Goal: Task Accomplishment & Management: Use online tool/utility

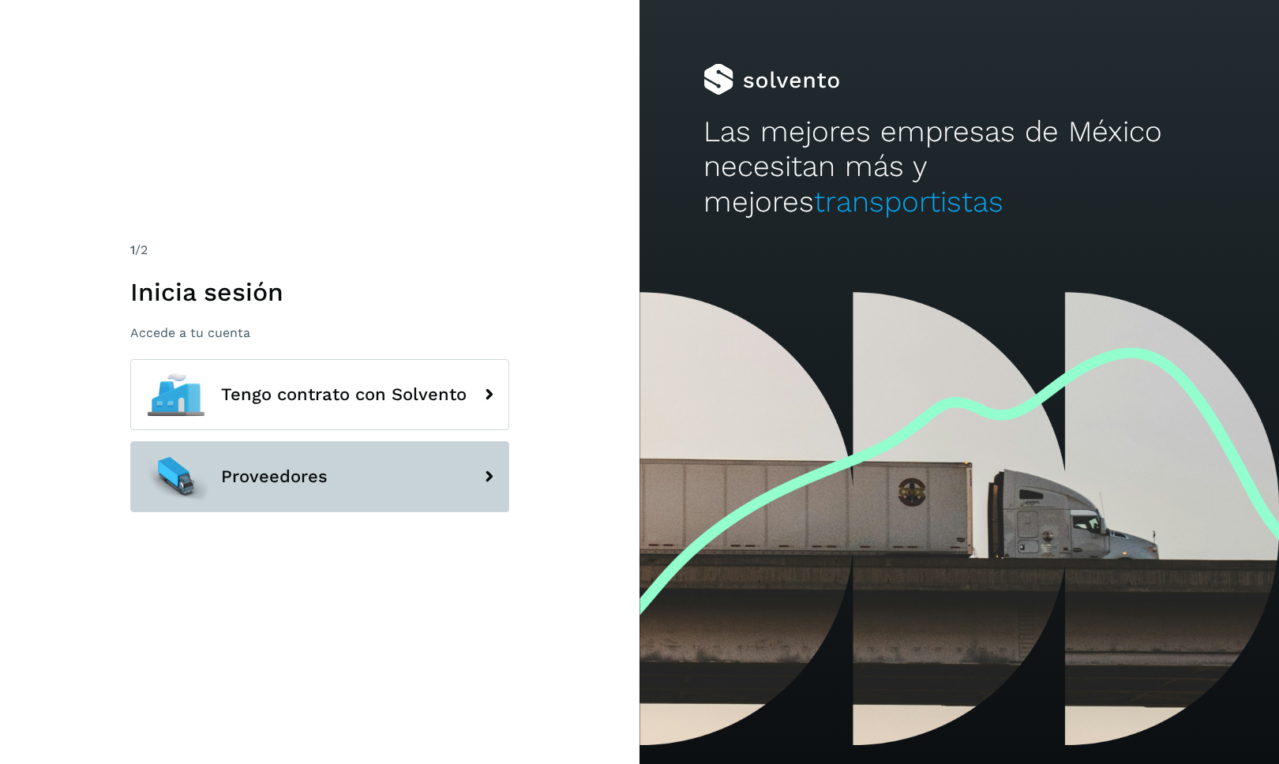
click at [432, 474] on button "Proveedores" at bounding box center [319, 476] width 379 height 71
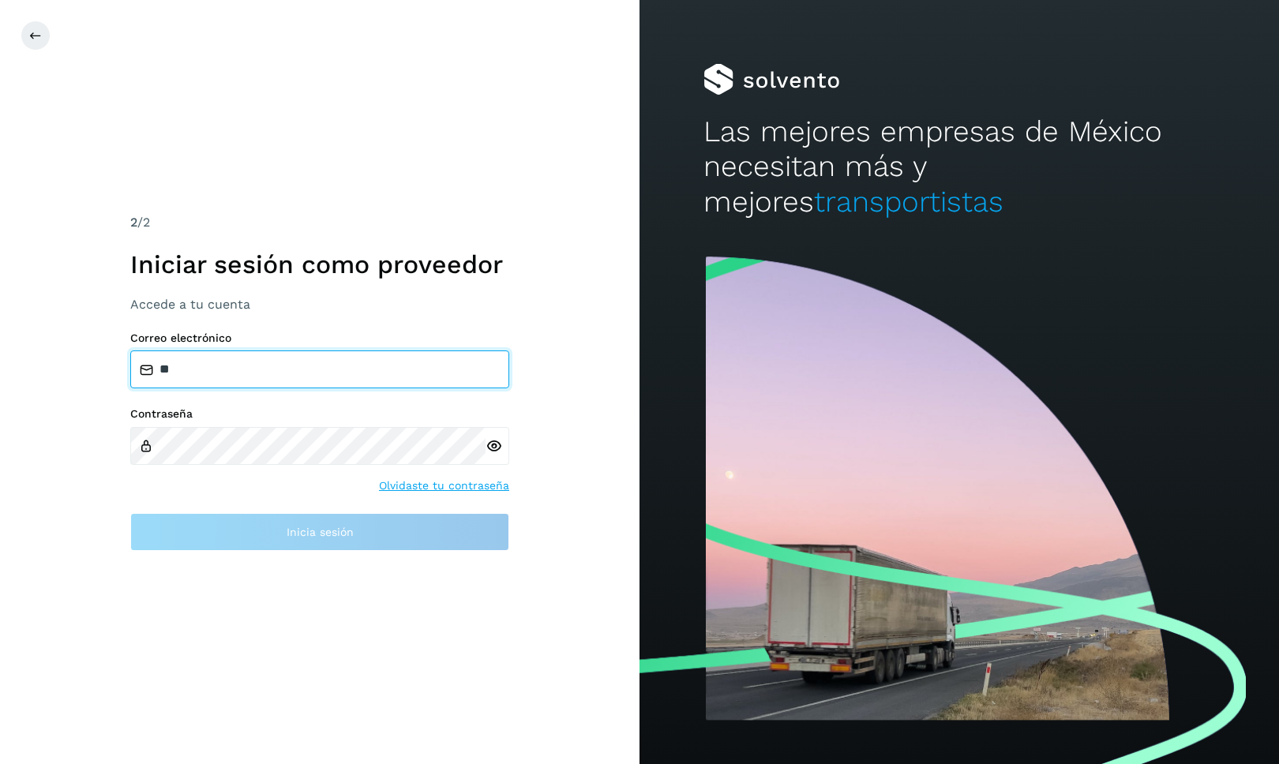
type input "*"
type input "*******"
type input "**********"
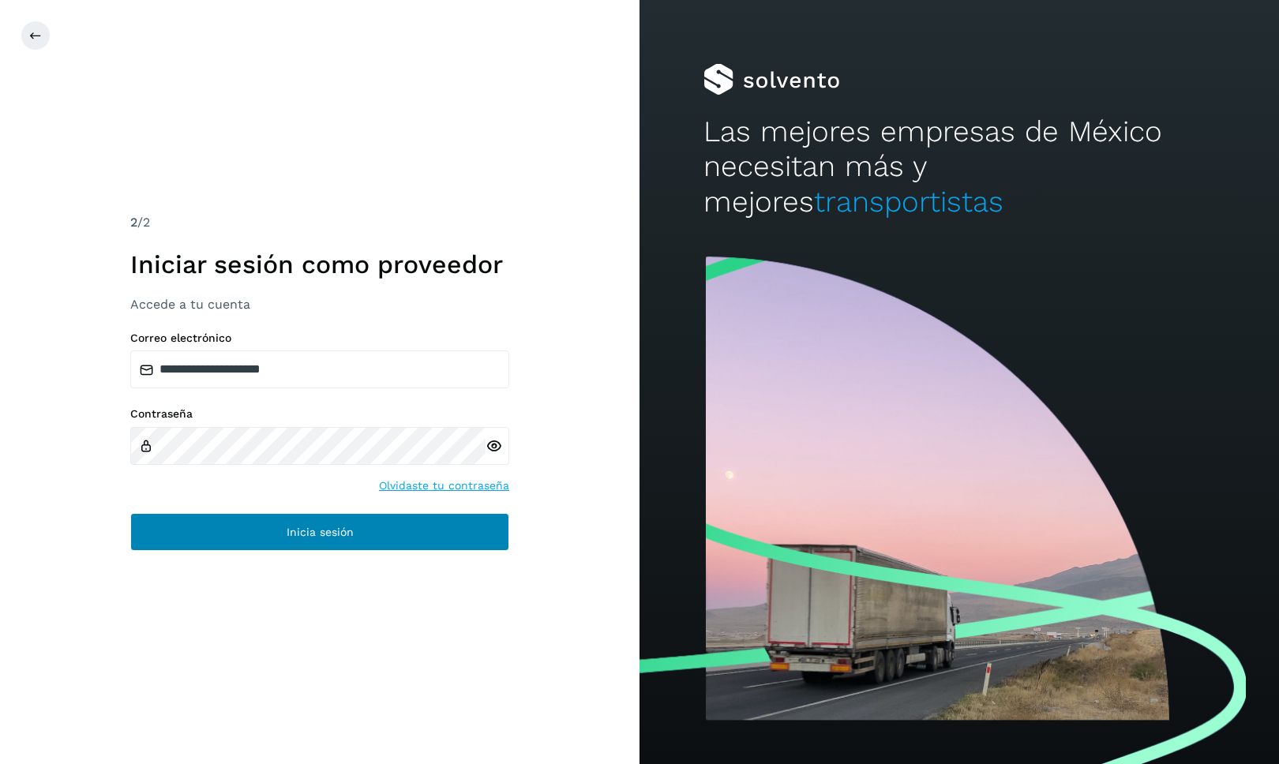
click at [351, 536] on span "Inicia sesión" at bounding box center [320, 532] width 67 height 11
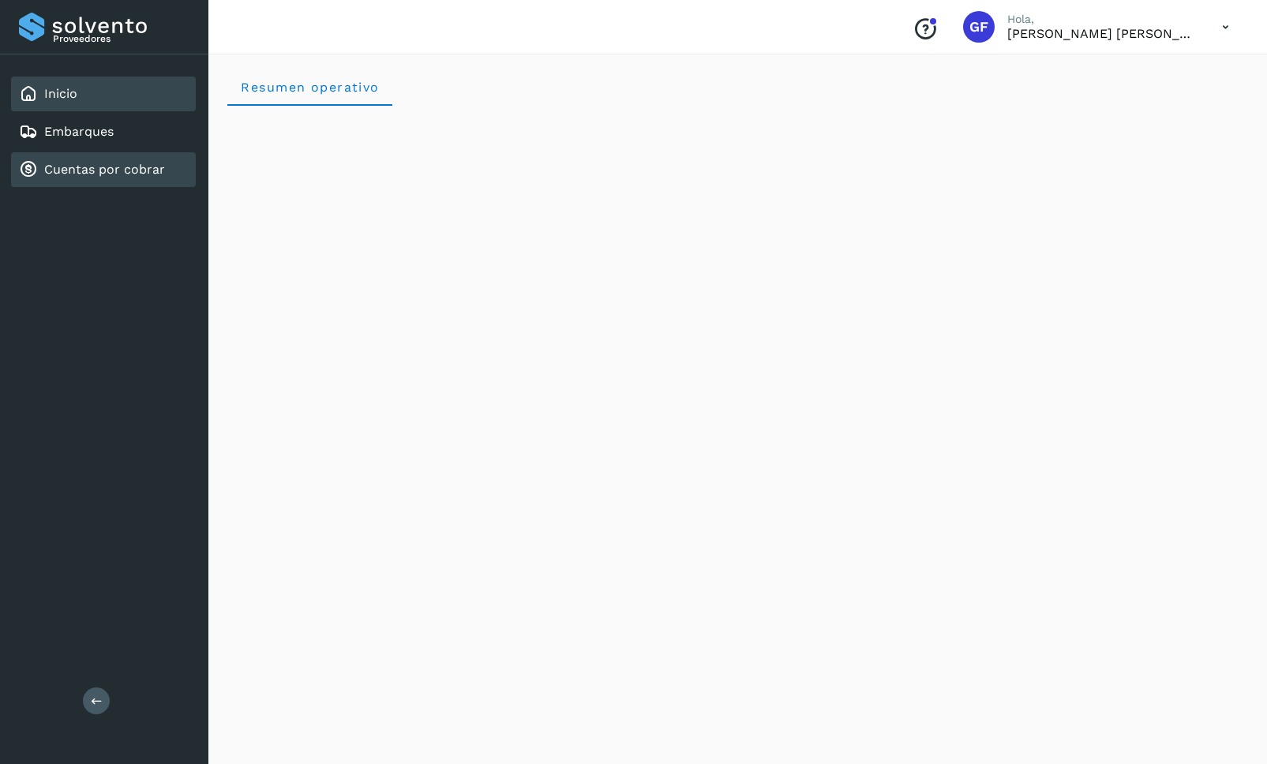
click at [154, 171] on link "Cuentas por cobrar" at bounding box center [104, 169] width 121 height 15
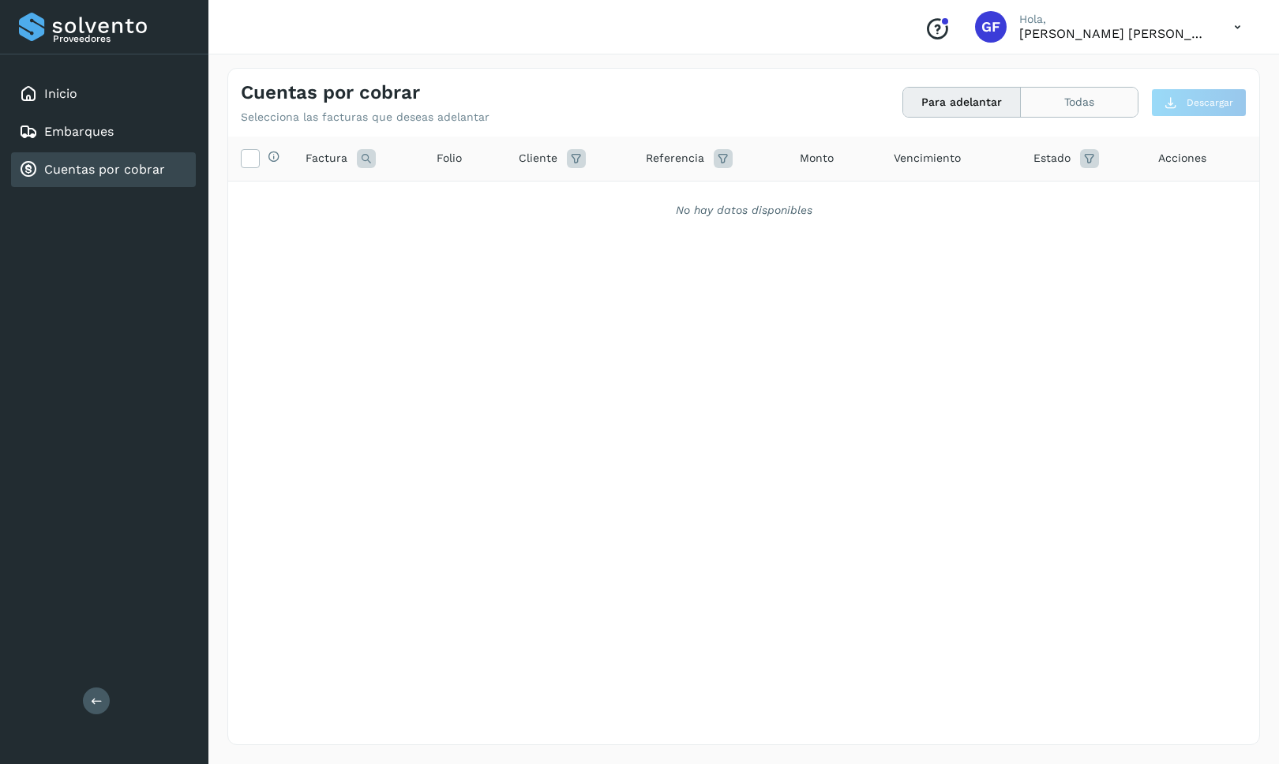
click at [1075, 110] on button "Todas" at bounding box center [1079, 102] width 117 height 29
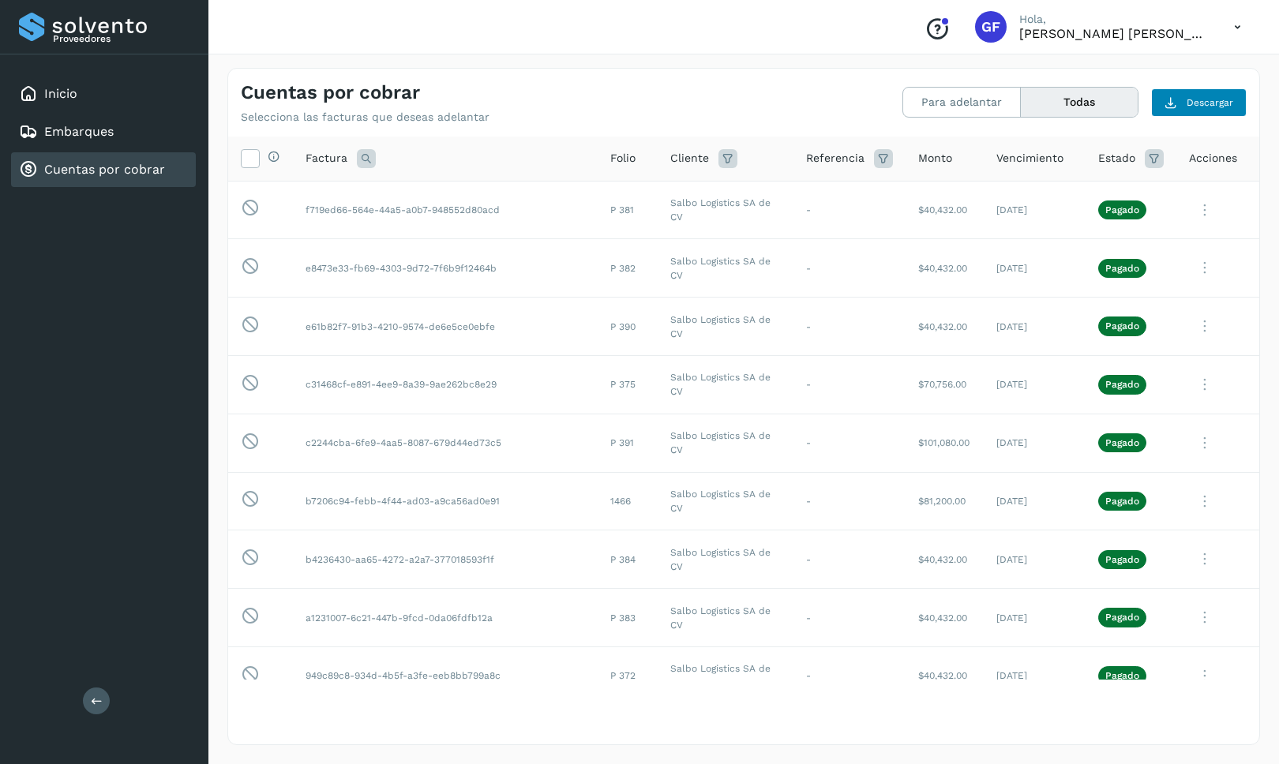
click at [1178, 102] on button "Descargar" at bounding box center [1199, 102] width 96 height 28
click at [1221, 104] on span "Descargar" at bounding box center [1210, 103] width 47 height 14
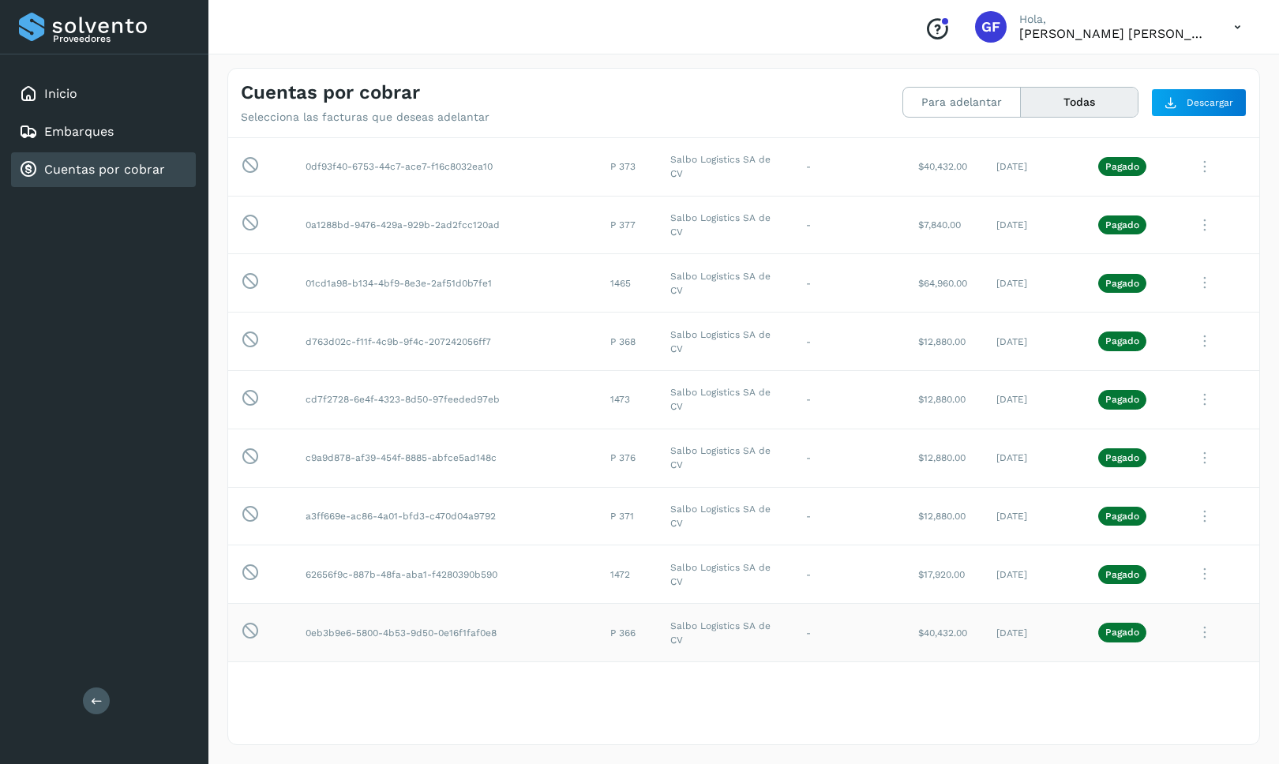
scroll to position [862, 0]
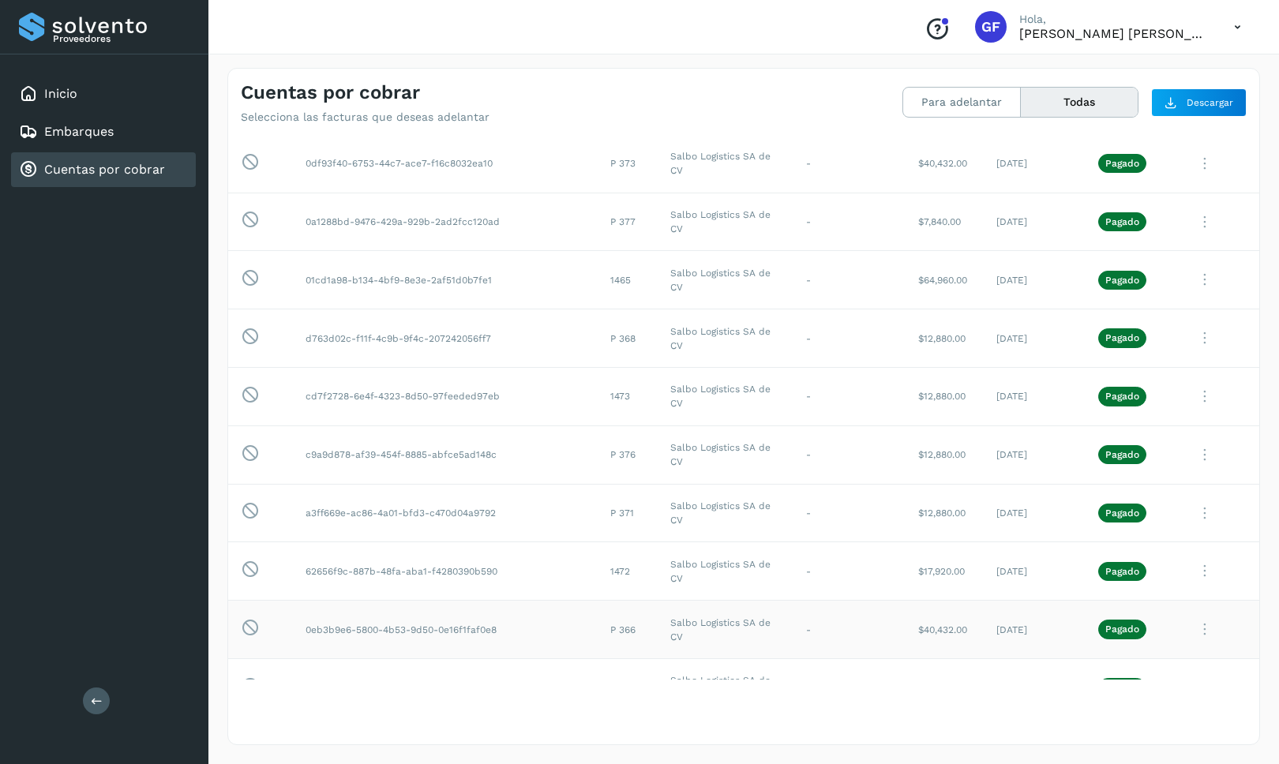
drag, startPoint x: 1025, startPoint y: 614, endPoint x: 306, endPoint y: 616, distance: 719.4
click at [306, 616] on tr "Esta factura no está disponible para adelanto 0eb3b9e6-5800-4b53-9d50-0e16f1faf…" at bounding box center [743, 630] width 1031 height 58
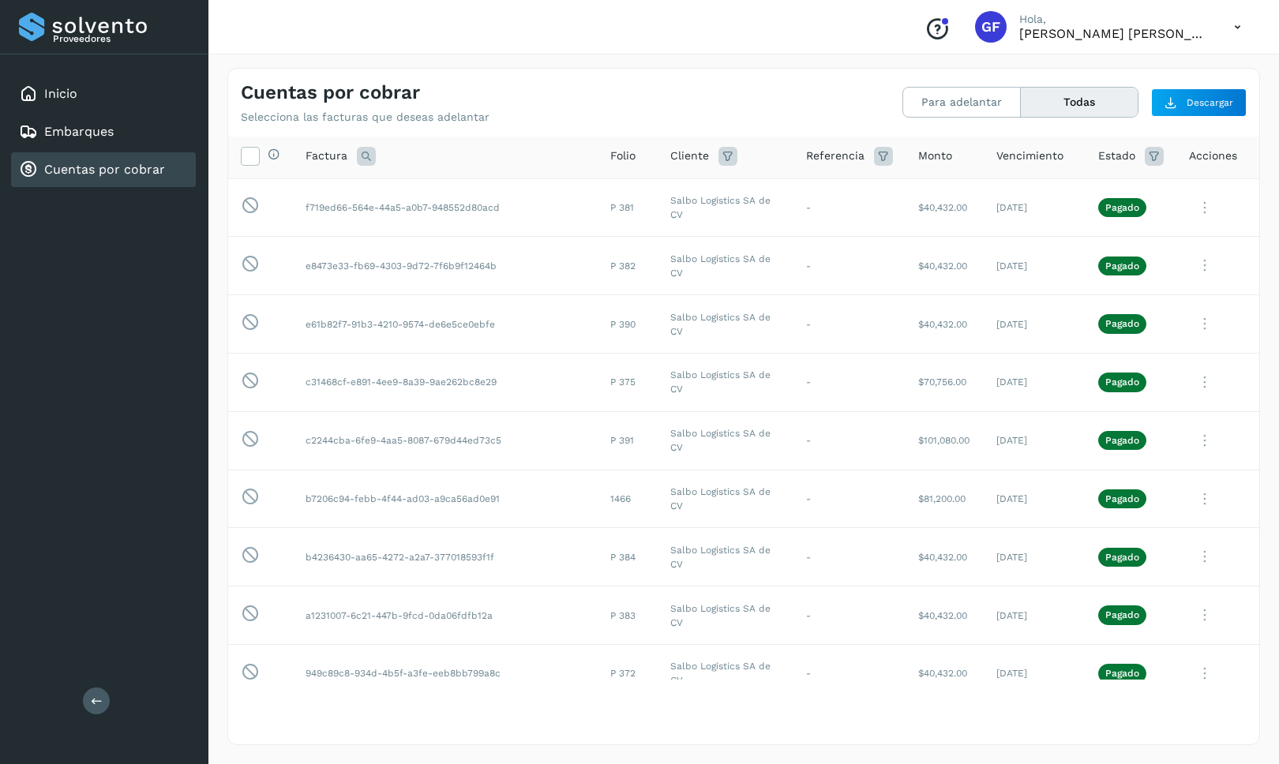
scroll to position [0, 0]
